Goal: Information Seeking & Learning: Check status

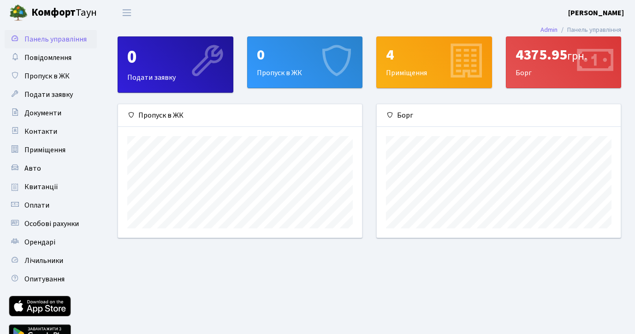
scroll to position [133, 244]
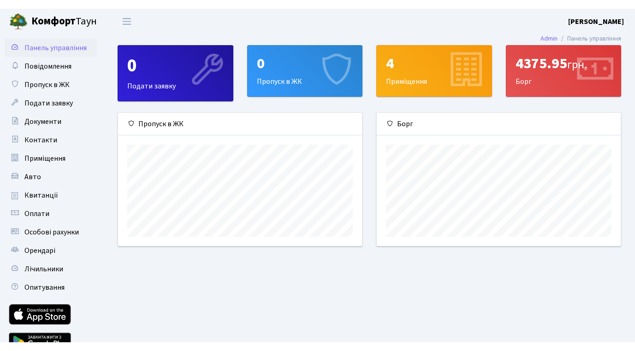
scroll to position [133, 244]
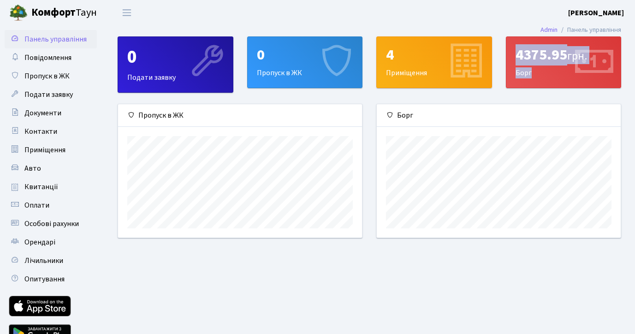
drag, startPoint x: 519, startPoint y: 56, endPoint x: 582, endPoint y: 58, distance: 62.8
click at [582, 58] on div "4375.95 грн. [GEOGRAPHIC_DATA]" at bounding box center [563, 62] width 115 height 51
click at [597, 58] on icon at bounding box center [594, 62] width 44 height 44
drag, startPoint x: 517, startPoint y: 56, endPoint x: 591, endPoint y: 57, distance: 73.8
click at [591, 57] on div "4375.95 грн. [GEOGRAPHIC_DATA]" at bounding box center [563, 62] width 115 height 51
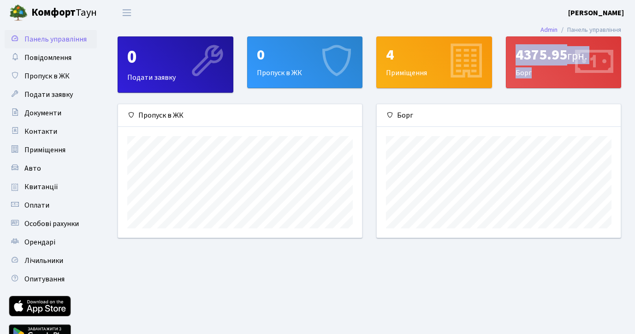
click at [591, 57] on icon at bounding box center [594, 62] width 44 height 44
drag, startPoint x: 591, startPoint y: 57, endPoint x: 517, endPoint y: 56, distance: 74.7
click at [517, 56] on div "4375.95 грн. [GEOGRAPHIC_DATA]" at bounding box center [563, 62] width 115 height 51
copy div "4375.95 грн. [GEOGRAPHIC_DATA]"
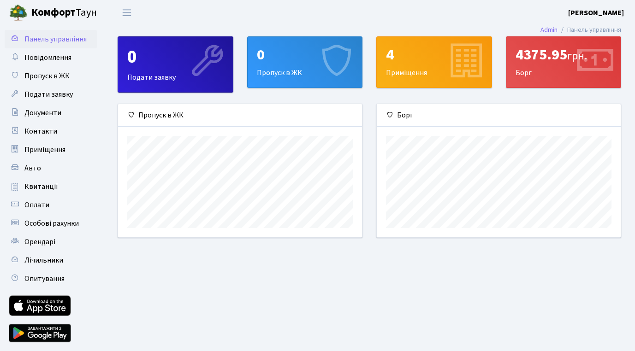
click at [465, 272] on main "Admin Панель управління 0 Подати заявку 0 Пропуск в [GEOGRAPHIC_DATA] 4 Приміще…" at bounding box center [369, 190] width 531 height 330
